Goal: Transaction & Acquisition: Purchase product/service

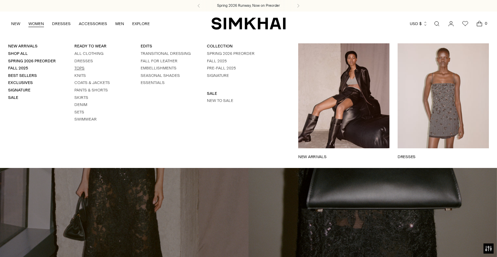
click at [80, 69] on link "Tops" at bounding box center [79, 68] width 10 height 5
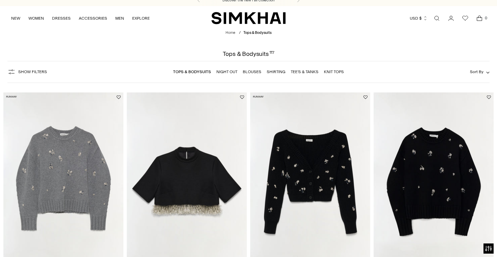
scroll to position [4, 0]
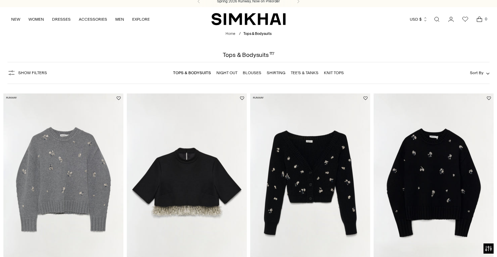
click at [308, 74] on link "Tee's & Tanks" at bounding box center [305, 72] width 28 height 5
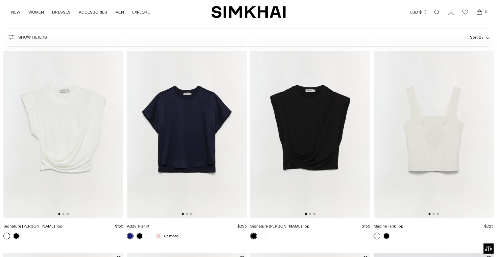
scroll to position [271, 0]
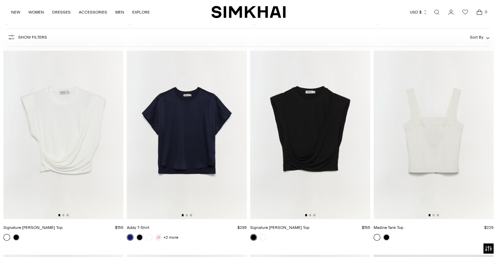
click at [432, 141] on img at bounding box center [434, 129] width 120 height 180
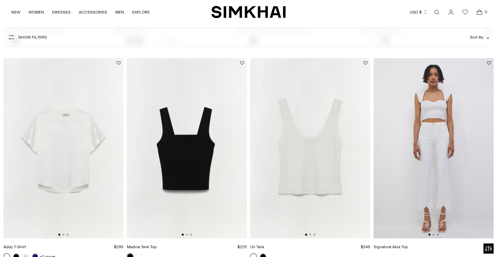
scroll to position [491, 0]
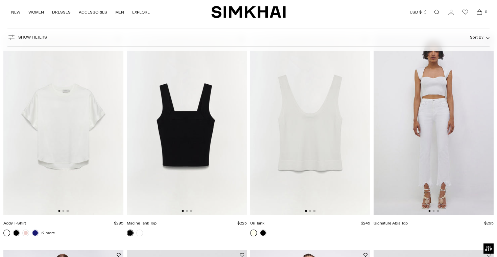
click at [319, 147] on img at bounding box center [310, 124] width 120 height 180
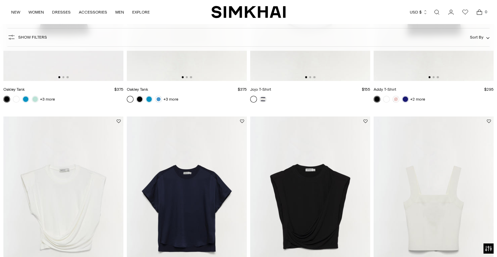
scroll to position [0, 0]
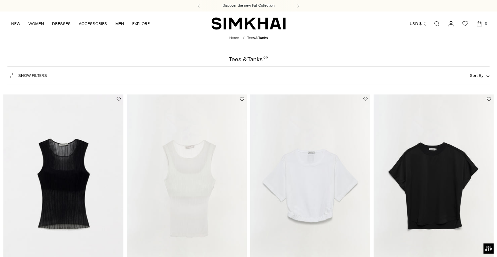
click at [16, 27] on link "NEW" at bounding box center [15, 23] width 9 height 15
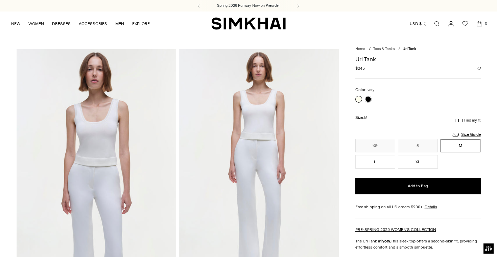
click at [97, 136] on img at bounding box center [97, 169] width 160 height 240
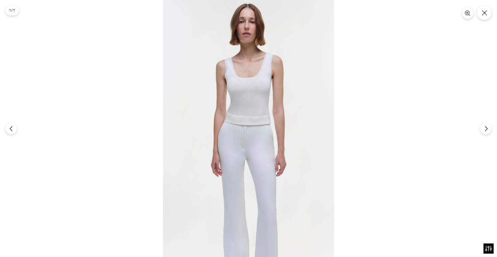
click at [247, 86] on img at bounding box center [248, 128] width 171 height 257
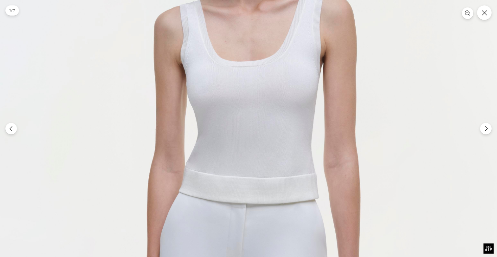
click at [247, 86] on img at bounding box center [251, 213] width 513 height 770
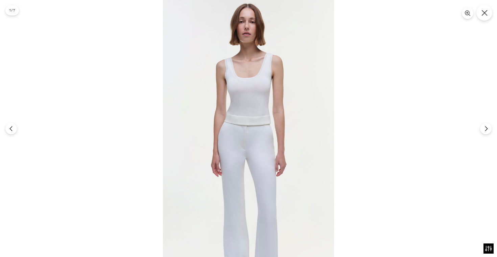
click at [483, 14] on icon "Close" at bounding box center [484, 13] width 6 height 6
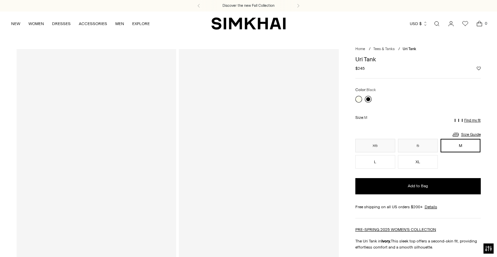
click at [369, 99] on link at bounding box center [368, 99] width 7 height 7
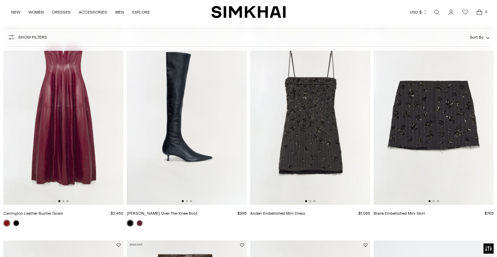
scroll to position [500, 0]
click at [441, 121] on img at bounding box center [434, 115] width 120 height 180
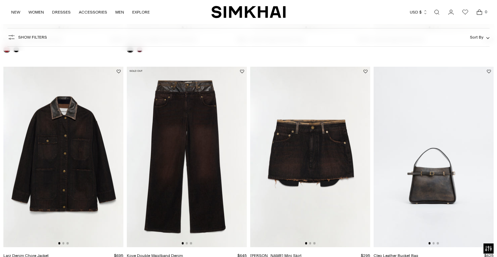
scroll to position [673, 0]
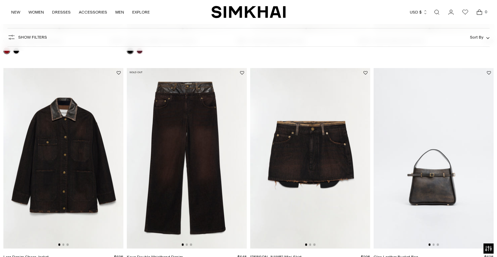
click at [309, 149] on img at bounding box center [310, 158] width 120 height 180
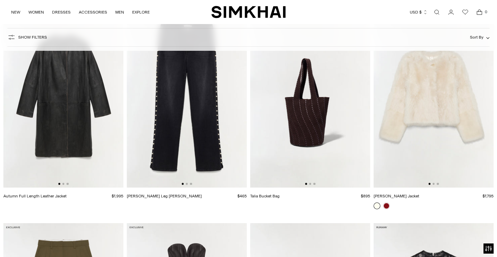
scroll to position [1380, 0]
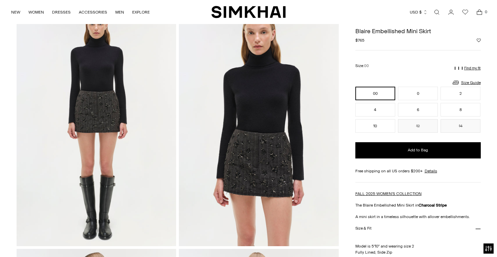
scroll to position [44, 0]
